Goal: Information Seeking & Learning: Check status

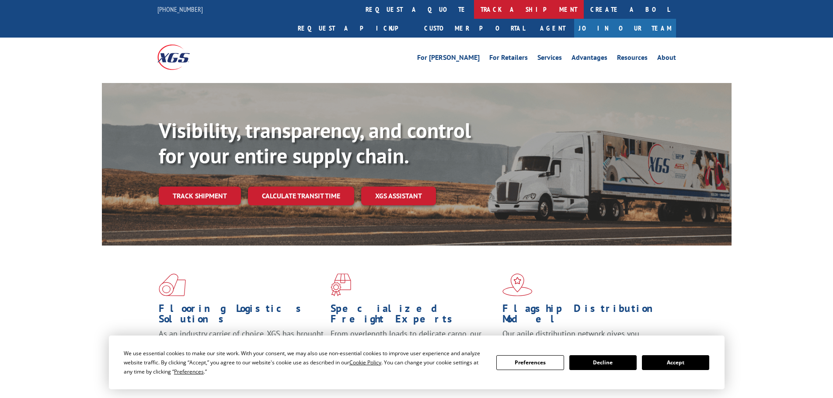
click at [474, 6] on link "track a shipment" at bounding box center [529, 9] width 110 height 19
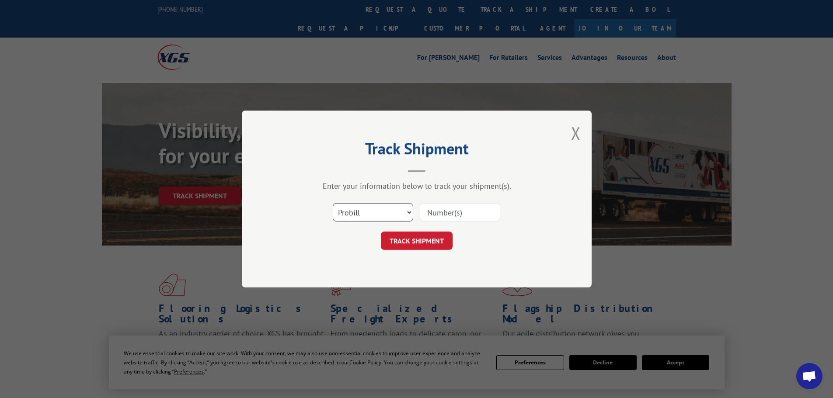
click at [406, 212] on select "Select category... Probill BOL PO" at bounding box center [373, 212] width 80 height 18
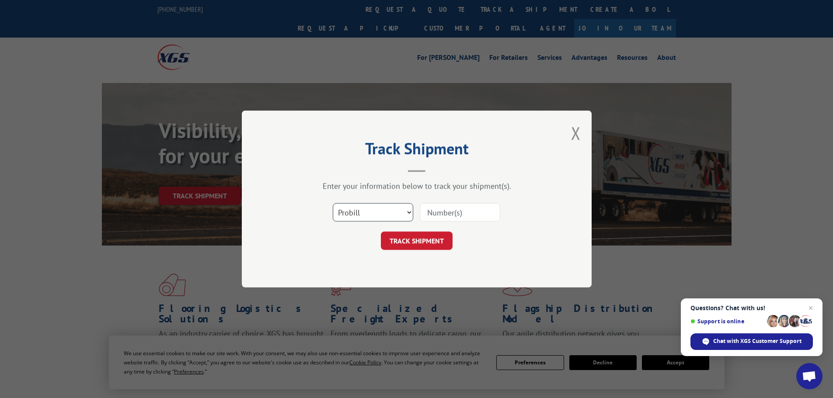
select select "bol"
click at [333, 203] on select "Select category... Probill BOL PO" at bounding box center [373, 212] width 80 height 18
click at [455, 213] on input at bounding box center [460, 212] width 80 height 18
paste input "7056688"
type input "7056688"
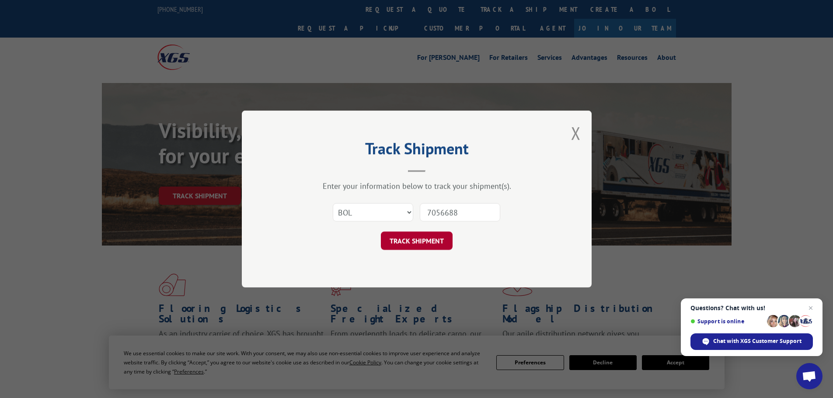
click at [432, 244] on button "TRACK SHIPMENT" at bounding box center [417, 241] width 72 height 18
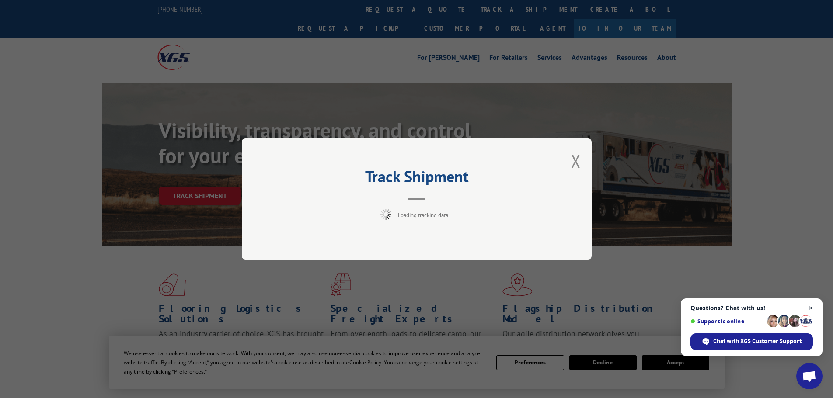
click at [810, 309] on span "Close chat" at bounding box center [811, 308] width 11 height 11
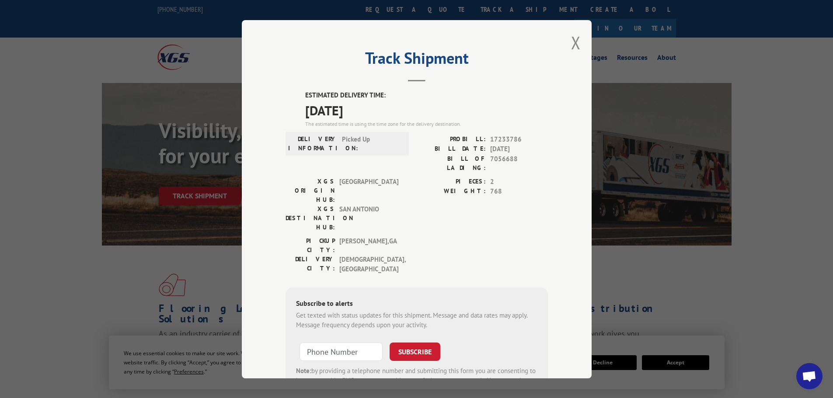
drag, startPoint x: 303, startPoint y: 94, endPoint x: 370, endPoint y: 114, distance: 69.5
click at [370, 114] on div "ESTIMATED DELIVERY TIME: [DATE] The estimated time is using the time zone for t…" at bounding box center [426, 110] width 243 height 38
copy div "ESTIMATED DELIVERY TIME: [DATE]"
drag, startPoint x: 546, startPoint y: 163, endPoint x: 545, endPoint y: 158, distance: 5.3
click at [545, 158] on div "Track Shipment ESTIMATED DELIVERY TIME: [DATE] The estimated time is using the …" at bounding box center [417, 199] width 350 height 359
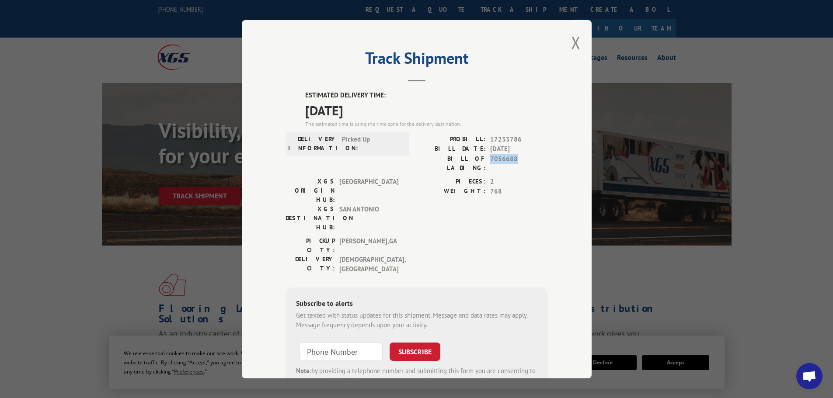
drag, startPoint x: 488, startPoint y: 157, endPoint x: 509, endPoint y: 159, distance: 21.2
click at [513, 159] on span "7056688" at bounding box center [519, 163] width 58 height 18
copy span "7056688"
